Goal: Task Accomplishment & Management: Complete application form

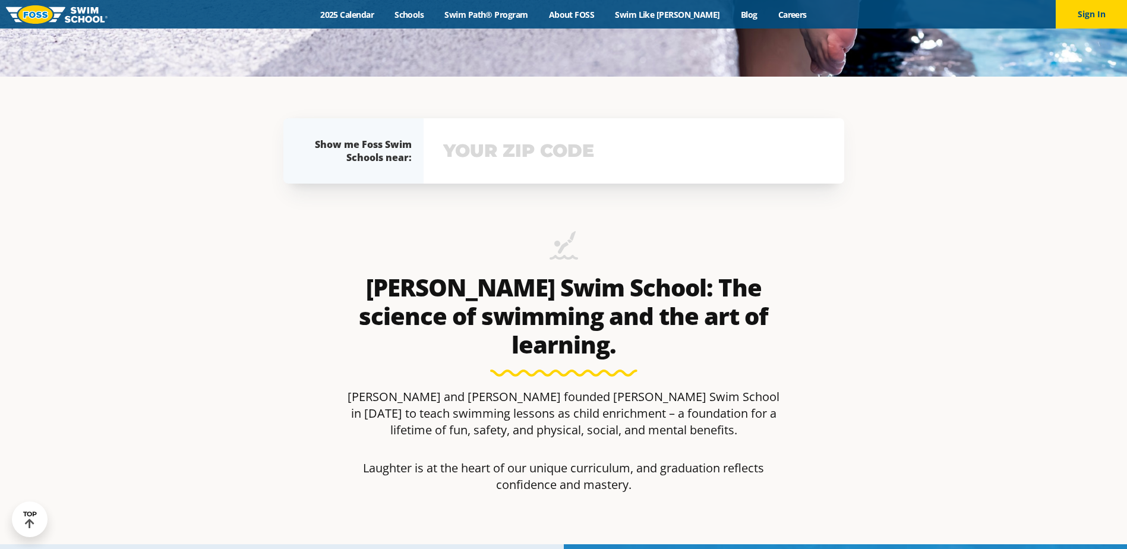
scroll to position [475, 0]
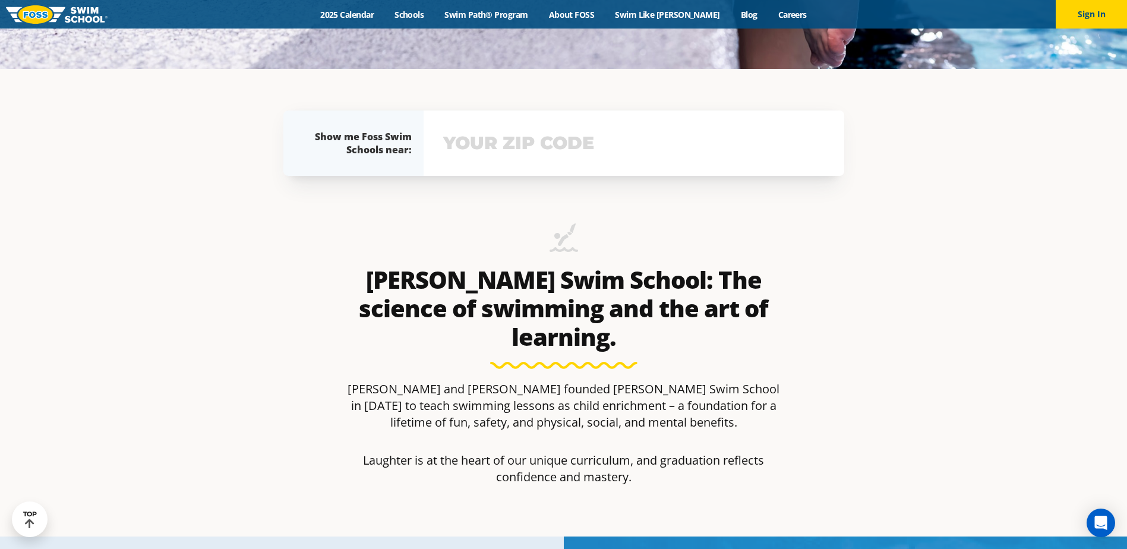
click at [449, 135] on input "text" at bounding box center [633, 143] width 387 height 34
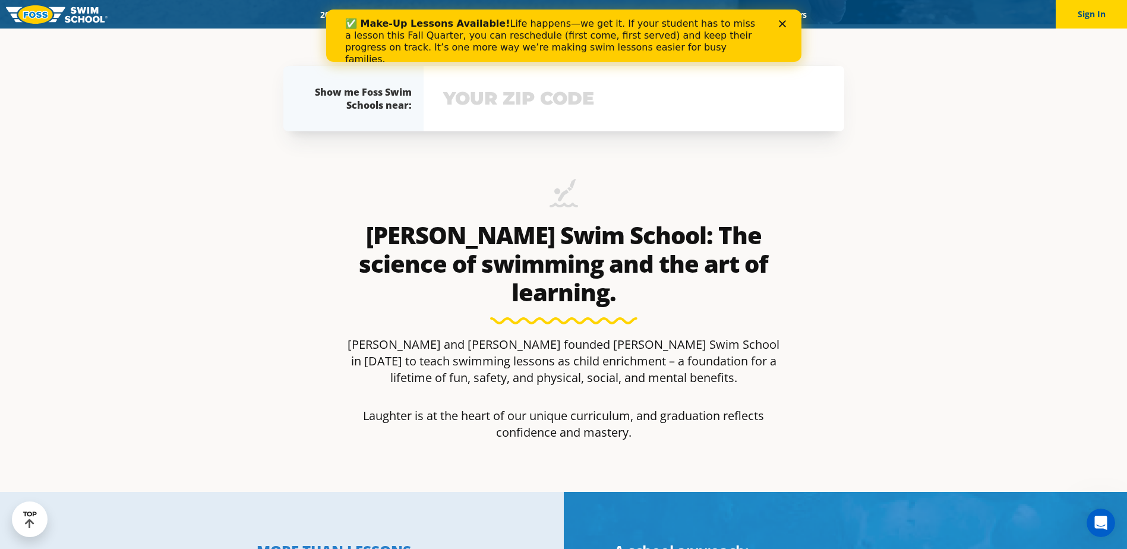
scroll to position [0, 0]
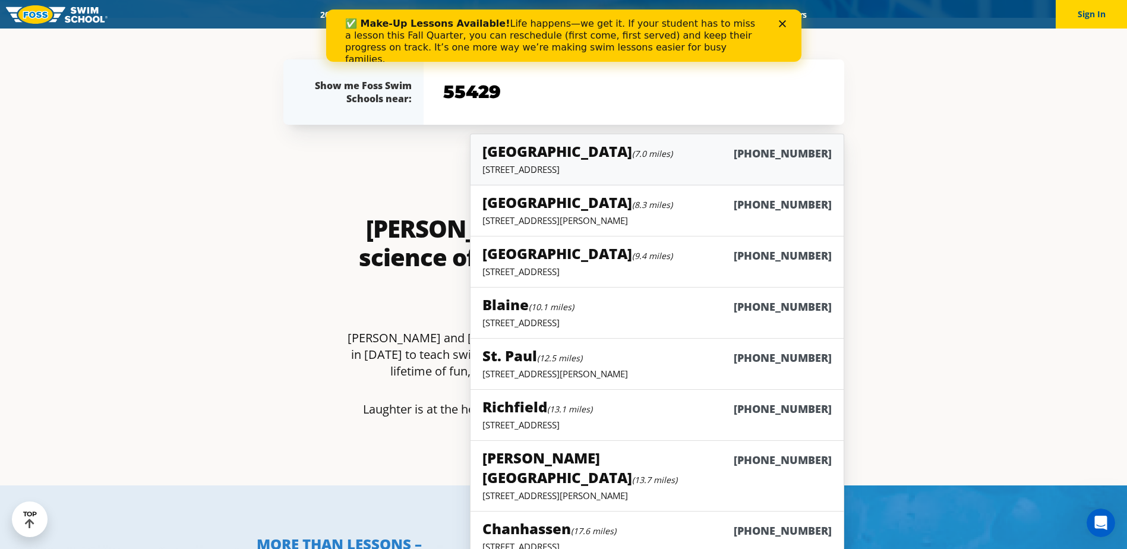
type input "55429"
click at [505, 146] on h5 "Plymouth (7.0 miles)" at bounding box center [577, 151] width 190 height 20
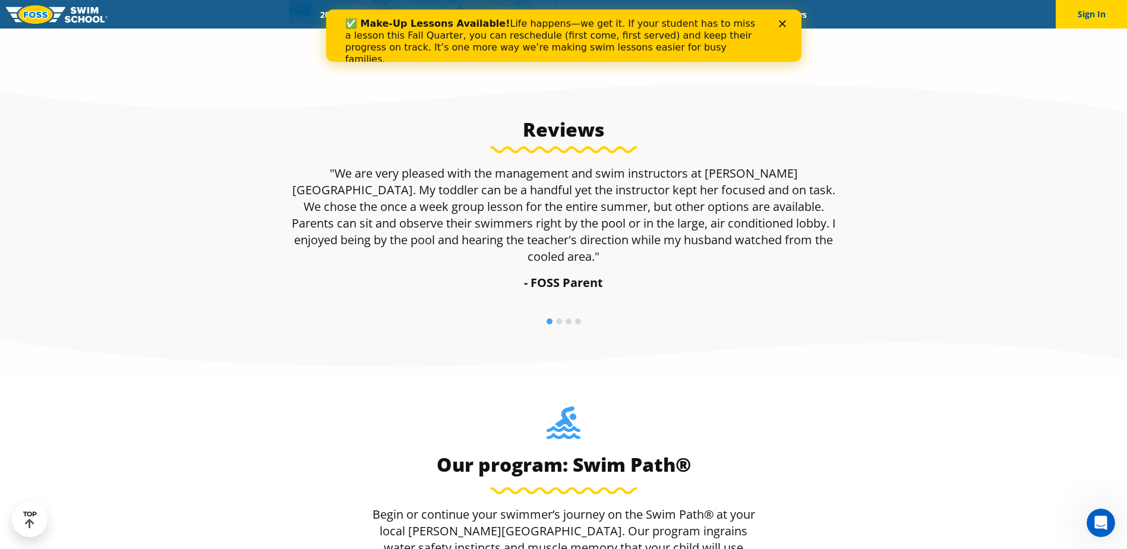
scroll to position [1010, 0]
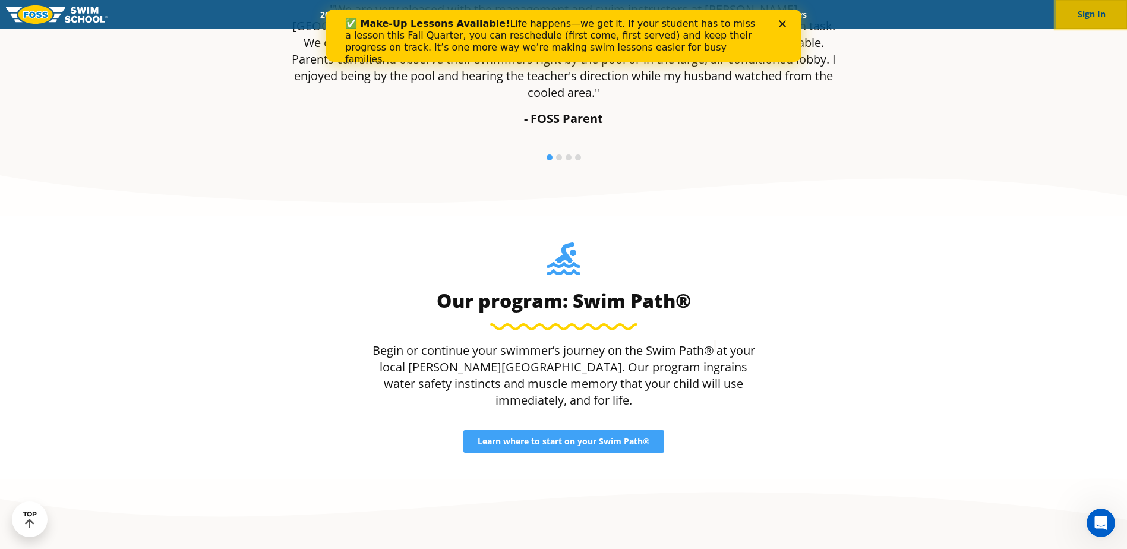
click at [1101, 18] on button "Sign In" at bounding box center [1091, 14] width 71 height 29
